Goal: Transaction & Acquisition: Purchase product/service

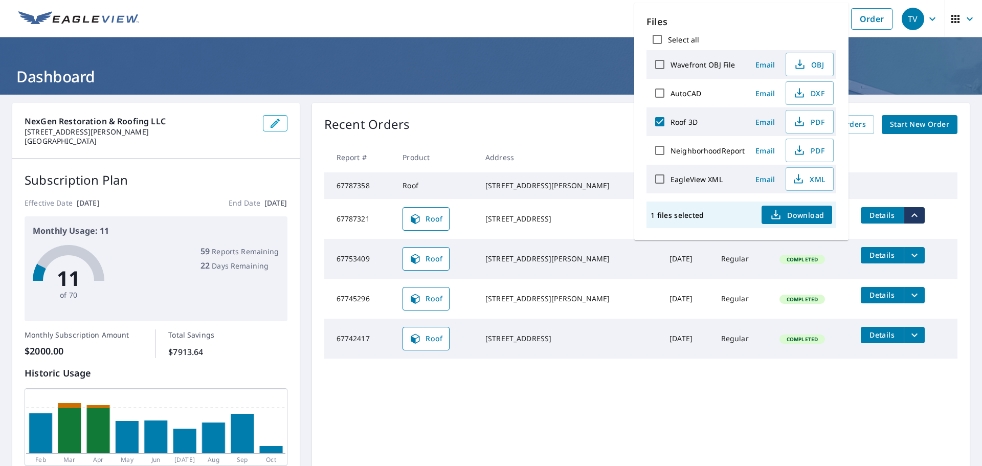
click at [550, 73] on h1 "Dashboard" at bounding box center [490, 76] width 957 height 21
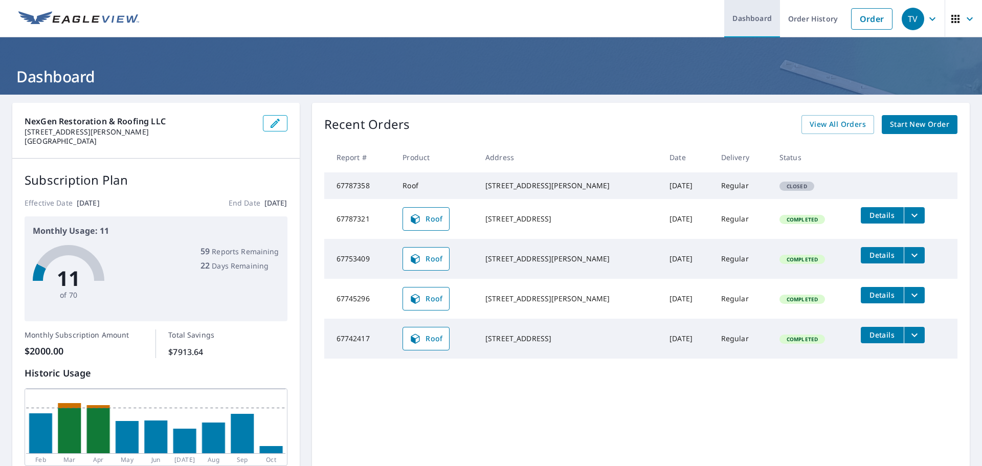
click at [751, 16] on link "Dashboard" at bounding box center [752, 18] width 56 height 37
click at [744, 25] on link "Dashboard" at bounding box center [752, 18] width 56 height 37
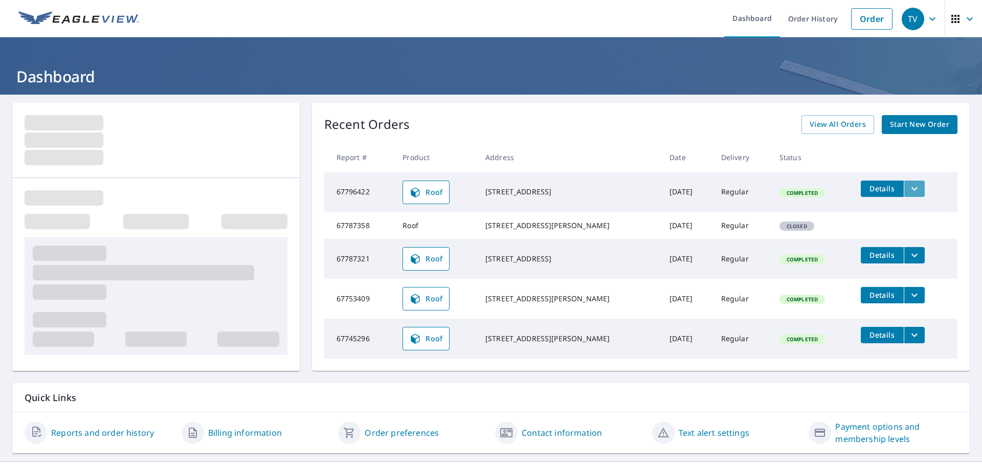
click at [908, 190] on icon "filesDropdownBtn-67796422" at bounding box center [914, 189] width 12 height 12
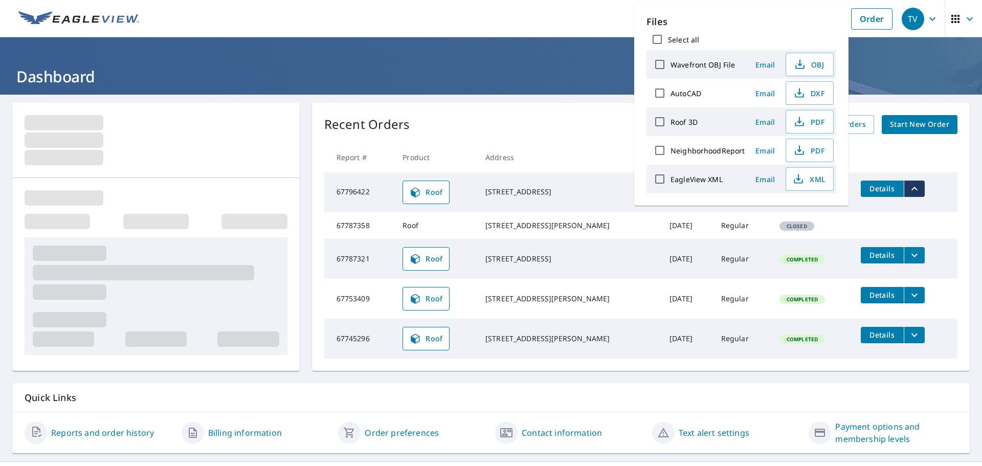
click at [663, 121] on input "Roof 3D" at bounding box center [659, 121] width 21 height 21
checkbox input "true"
click at [786, 219] on span "Download" at bounding box center [796, 215] width 54 height 12
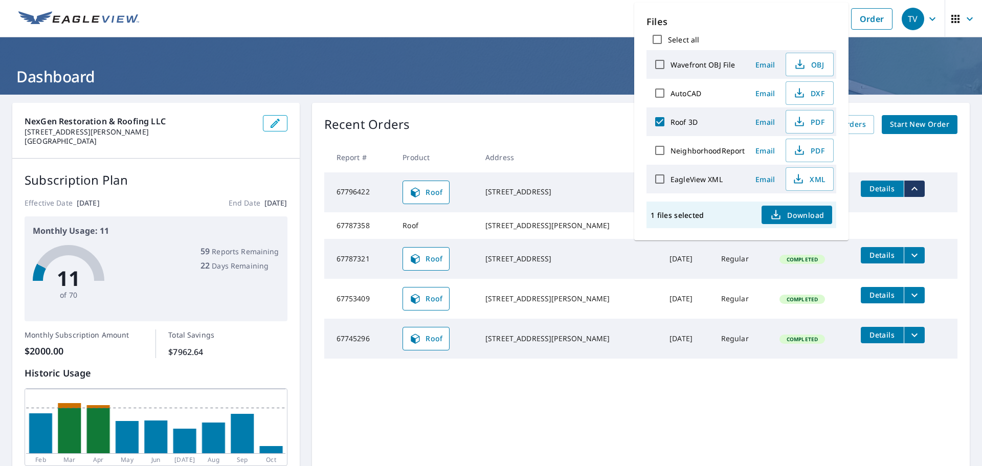
click at [554, 44] on header "Dashboard" at bounding box center [491, 65] width 982 height 57
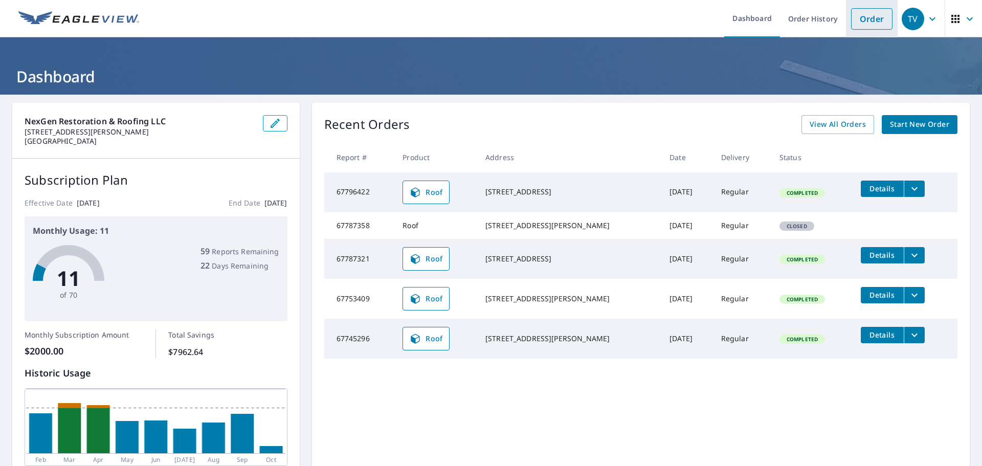
click at [857, 20] on link "Order" at bounding box center [871, 18] width 41 height 21
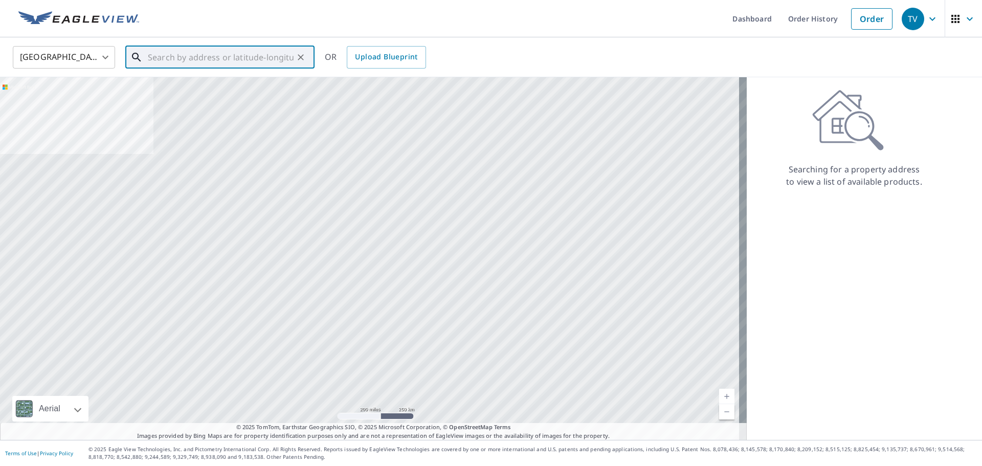
click at [245, 60] on input "text" at bounding box center [221, 57] width 146 height 29
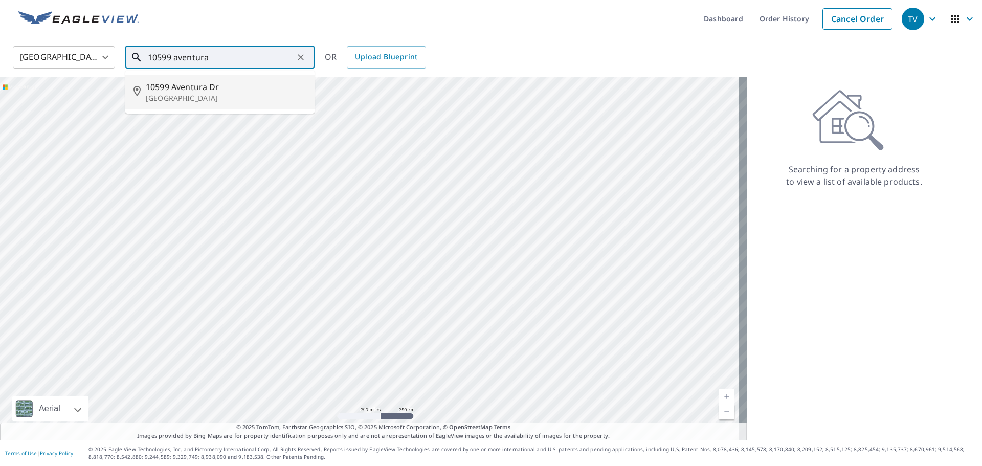
click at [228, 98] on p "[GEOGRAPHIC_DATA]" at bounding box center [226, 98] width 161 height 10
type input "[STREET_ADDRESS][PERSON_NAME]"
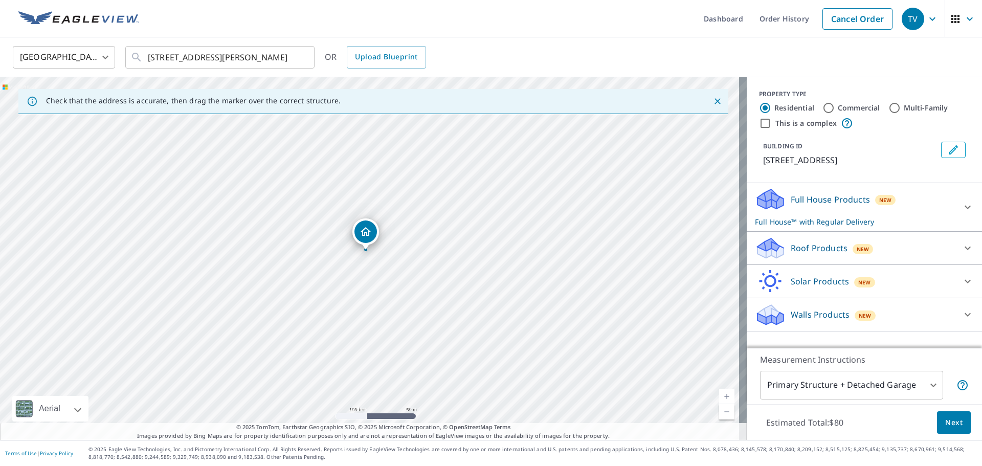
click at [838, 253] on div "Roof Products New" at bounding box center [855, 248] width 200 height 24
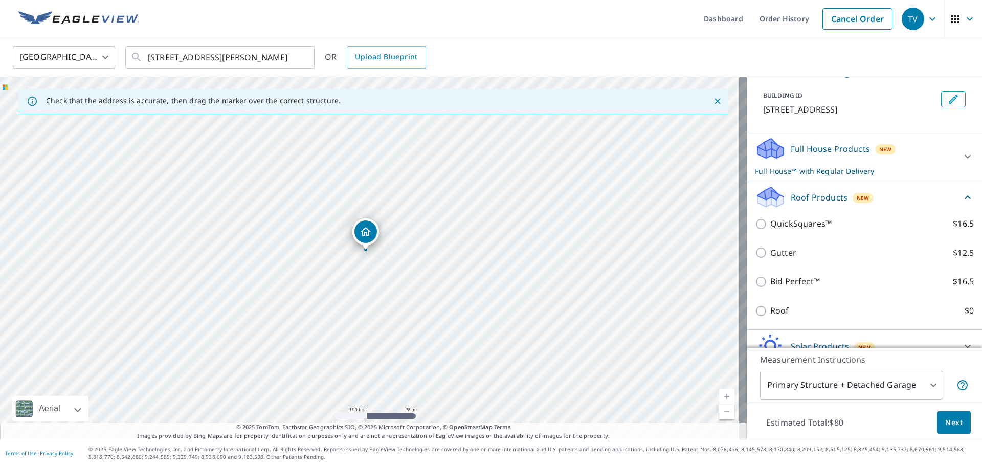
scroll to position [99, 0]
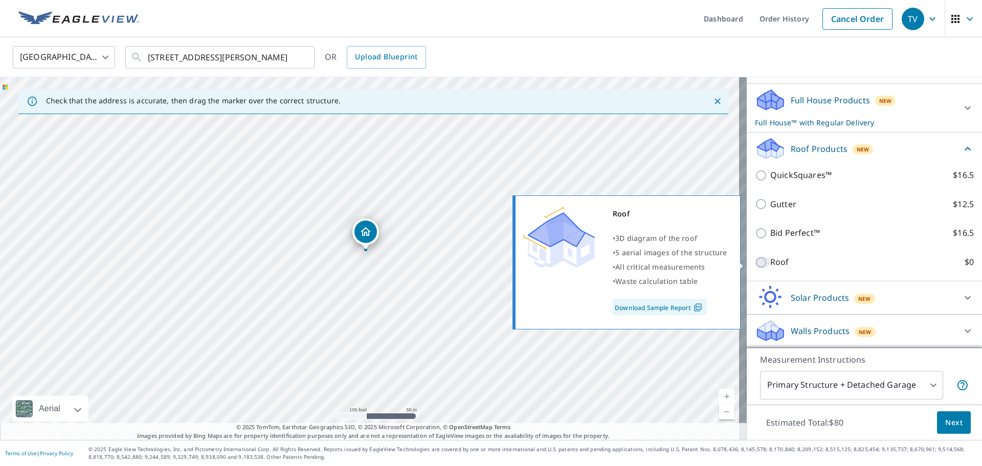
click at [756, 264] on input "Roof $0" at bounding box center [762, 262] width 15 height 12
checkbox input "true"
type input "3"
checkbox input "false"
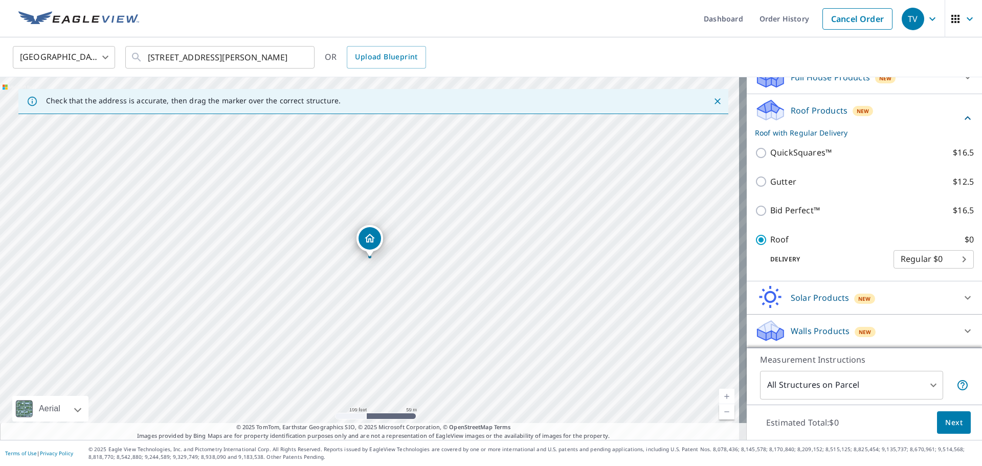
click at [945, 424] on span "Next" at bounding box center [953, 422] width 17 height 13
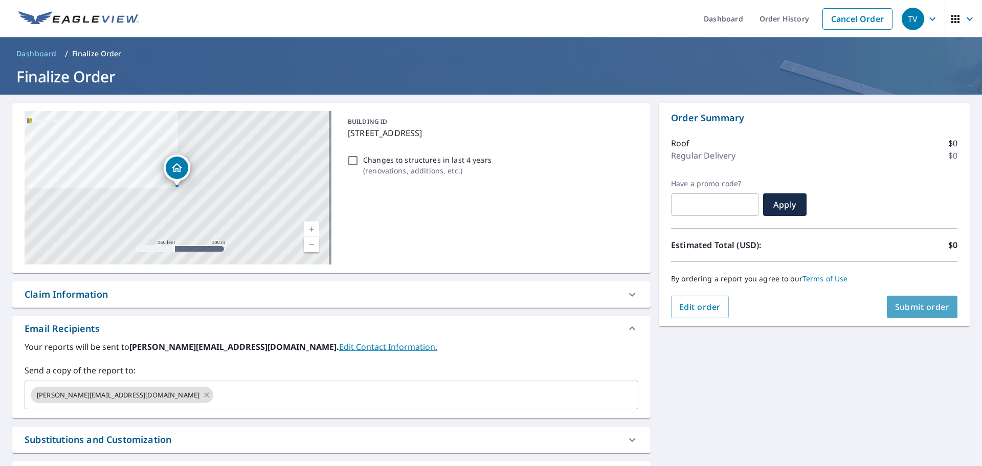
click at [913, 308] on span "Submit order" at bounding box center [922, 306] width 55 height 11
